Goal: Navigation & Orientation: Find specific page/section

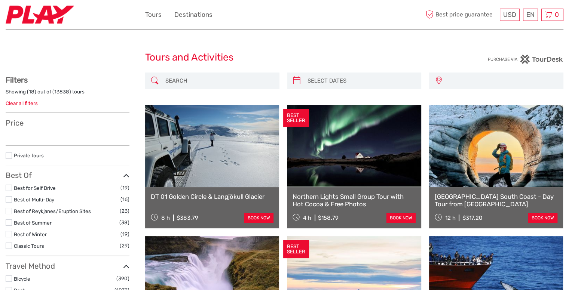
select select
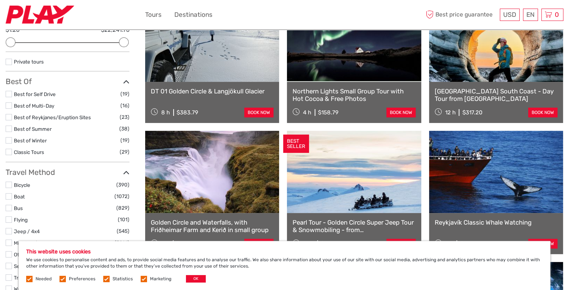
scroll to position [112, 0]
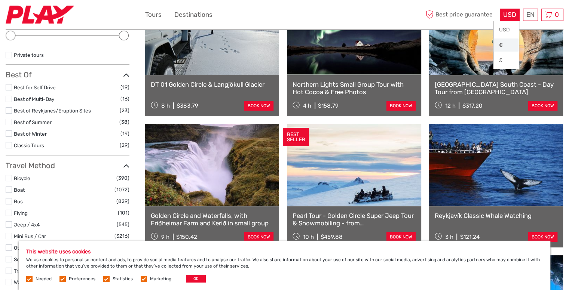
click at [502, 42] on link "€" at bounding box center [505, 45] width 25 height 13
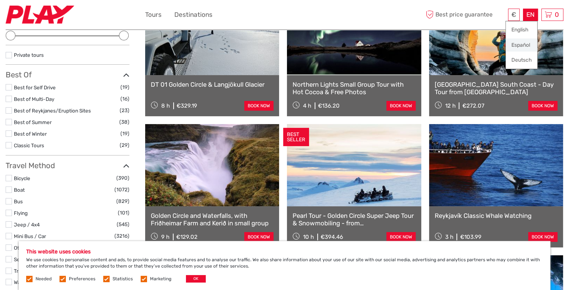
click at [519, 43] on link "Español" at bounding box center [521, 45] width 31 height 13
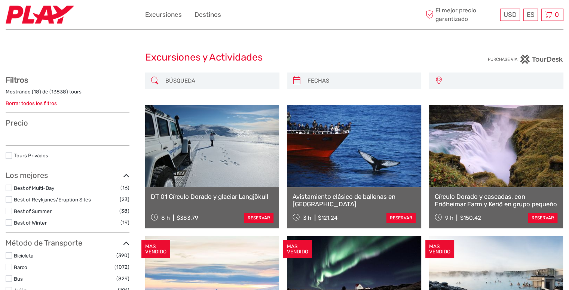
select select
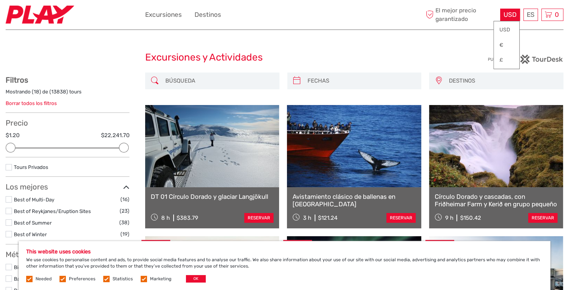
click at [512, 13] on span "USD" at bounding box center [509, 14] width 13 height 7
click at [503, 45] on link "€" at bounding box center [506, 45] width 25 height 13
click at [206, 15] on link "Destinos" at bounding box center [208, 14] width 27 height 11
